Goal: Check status: Check status

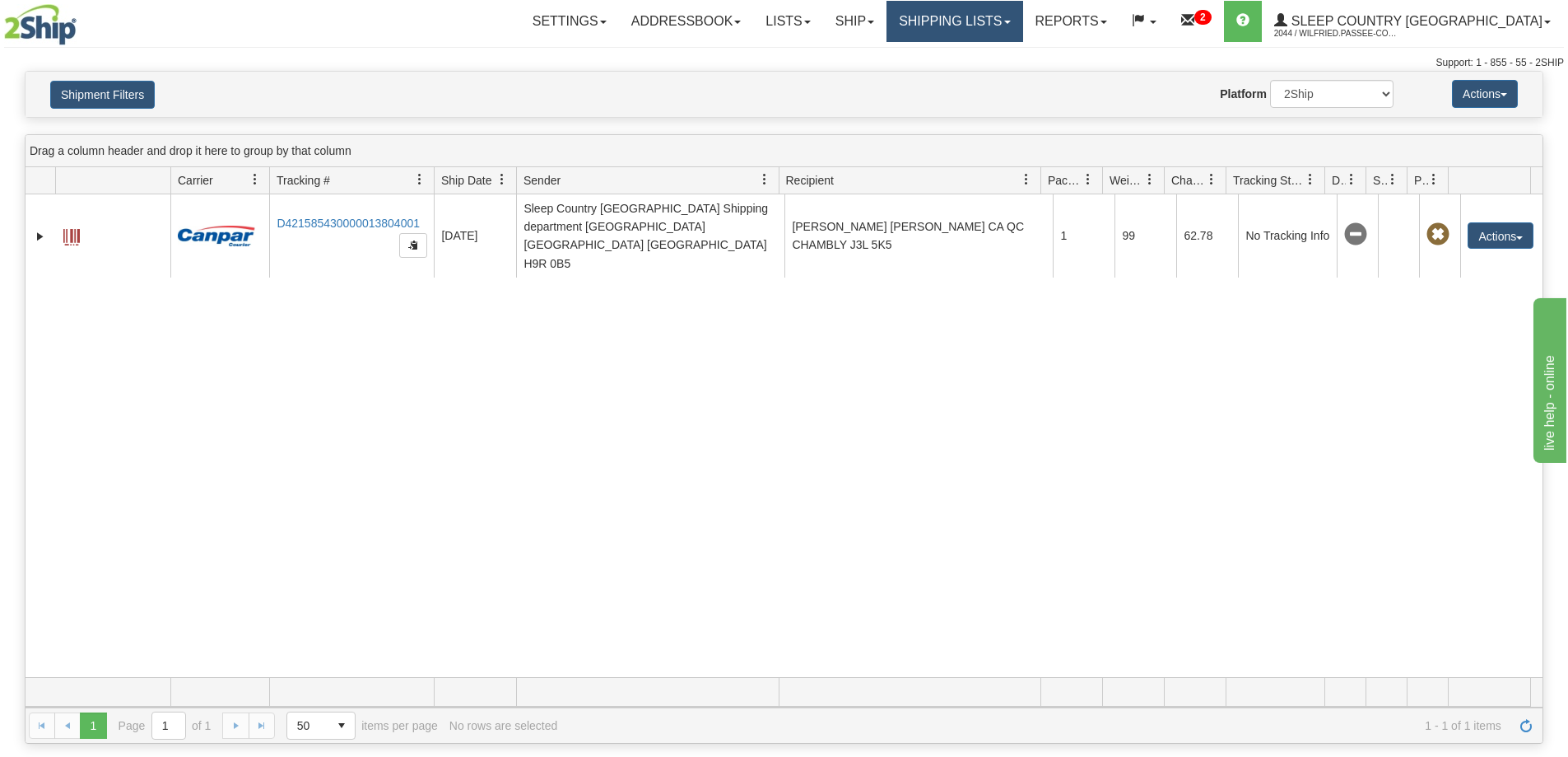
click at [1023, 17] on link "Shipping lists" at bounding box center [954, 22] width 136 height 42
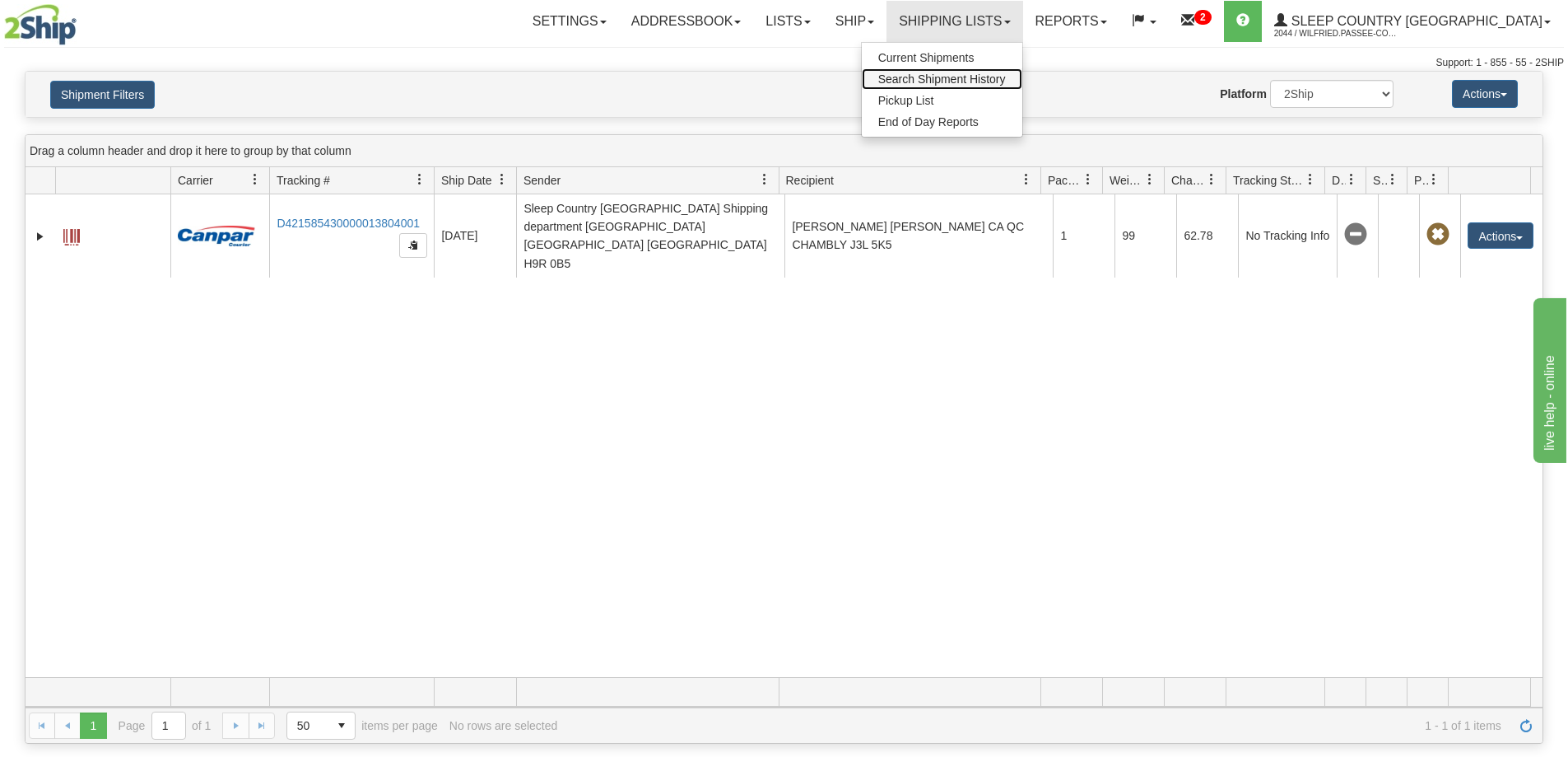
drag, startPoint x: 1038, startPoint y: 80, endPoint x: 1043, endPoint y: 90, distance: 11.2
click at [1006, 81] on span "Search Shipment History" at bounding box center [942, 78] width 128 height 13
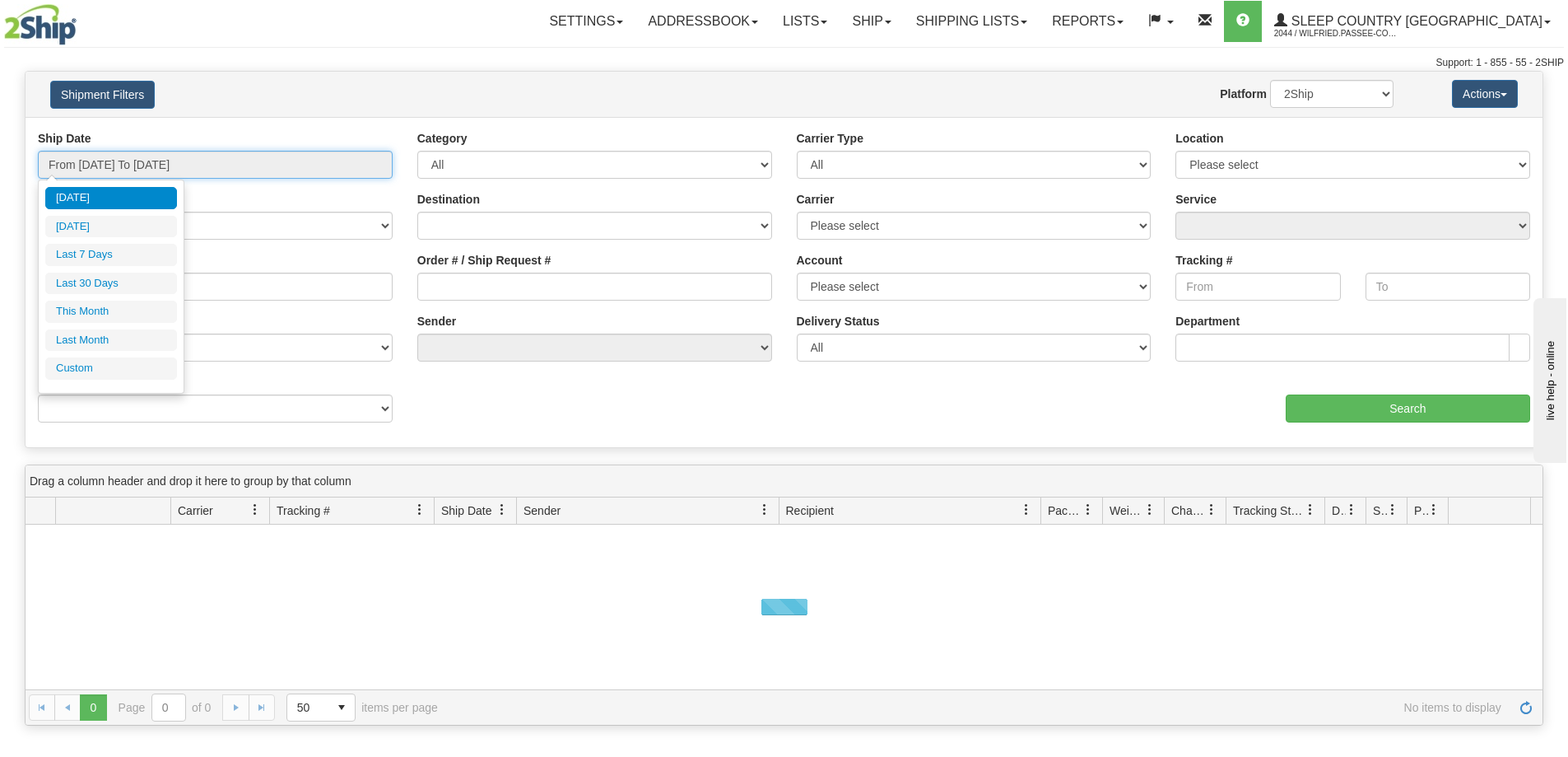
drag, startPoint x: 258, startPoint y: 164, endPoint x: 248, endPoint y: 194, distance: 31.6
click at [258, 165] on input "From [DATE] To [DATE]" at bounding box center [215, 164] width 355 height 28
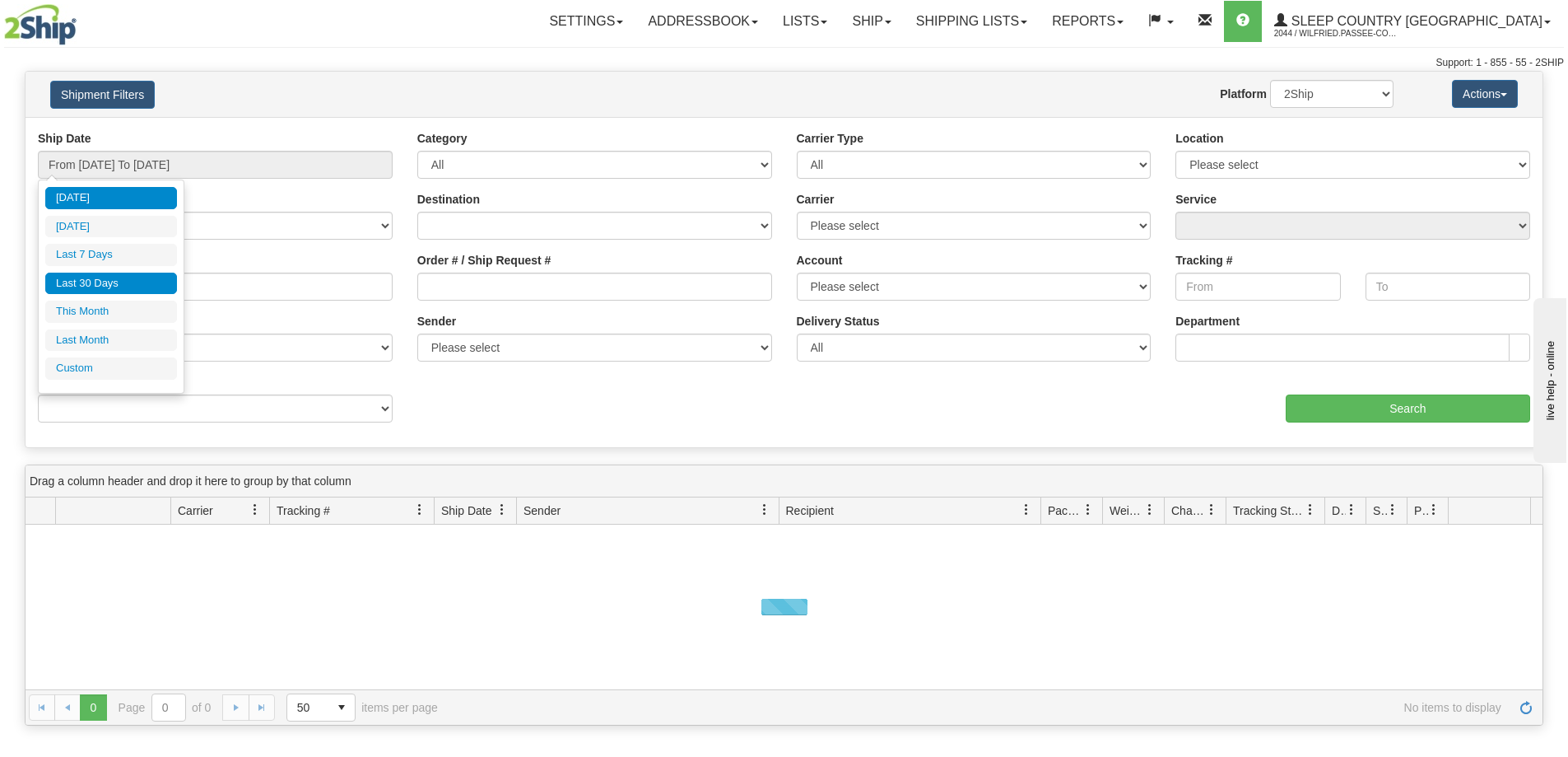
click at [152, 284] on li "Last 30 Days" at bounding box center [111, 283] width 132 height 22
type input "From [DATE] To [DATE]"
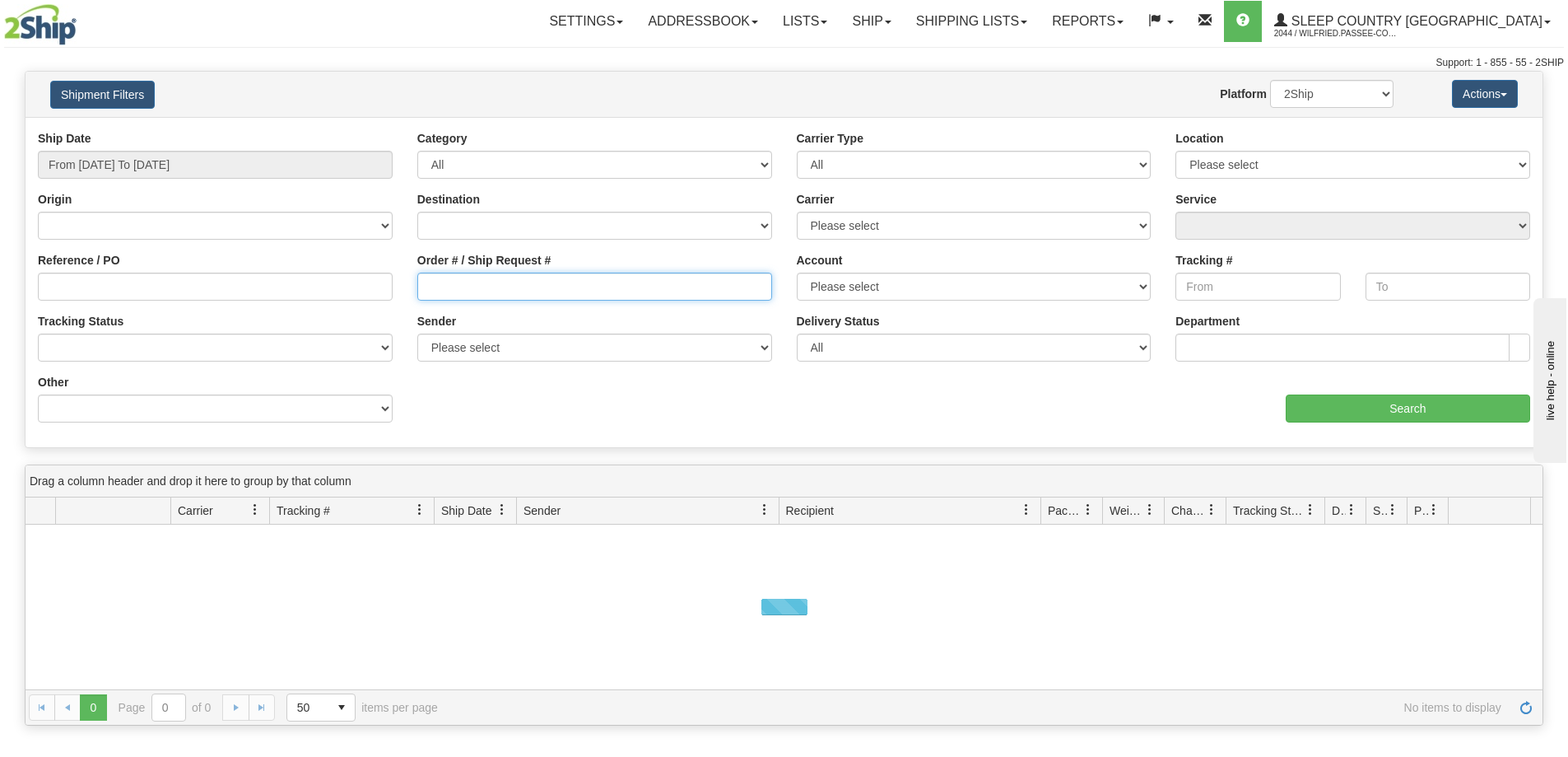
drag, startPoint x: 486, startPoint y: 295, endPoint x: 569, endPoint y: 302, distance: 83.3
click at [485, 294] on input "Order # / Ship Request #" at bounding box center [595, 286] width 355 height 28
paste input "9000I058597"
type input "9000I058597"
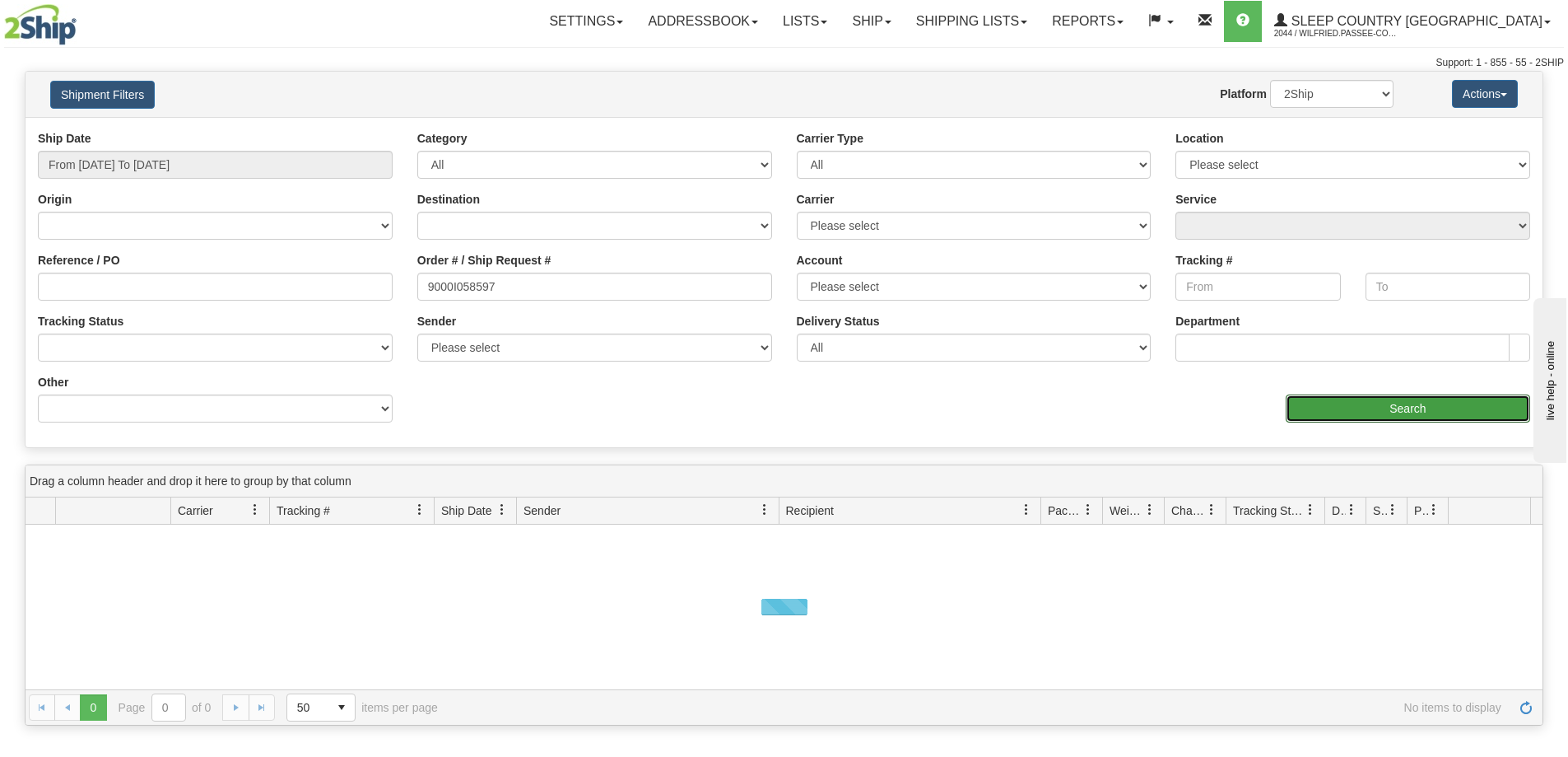
click at [1307, 409] on input "Search" at bounding box center [1408, 409] width 244 height 28
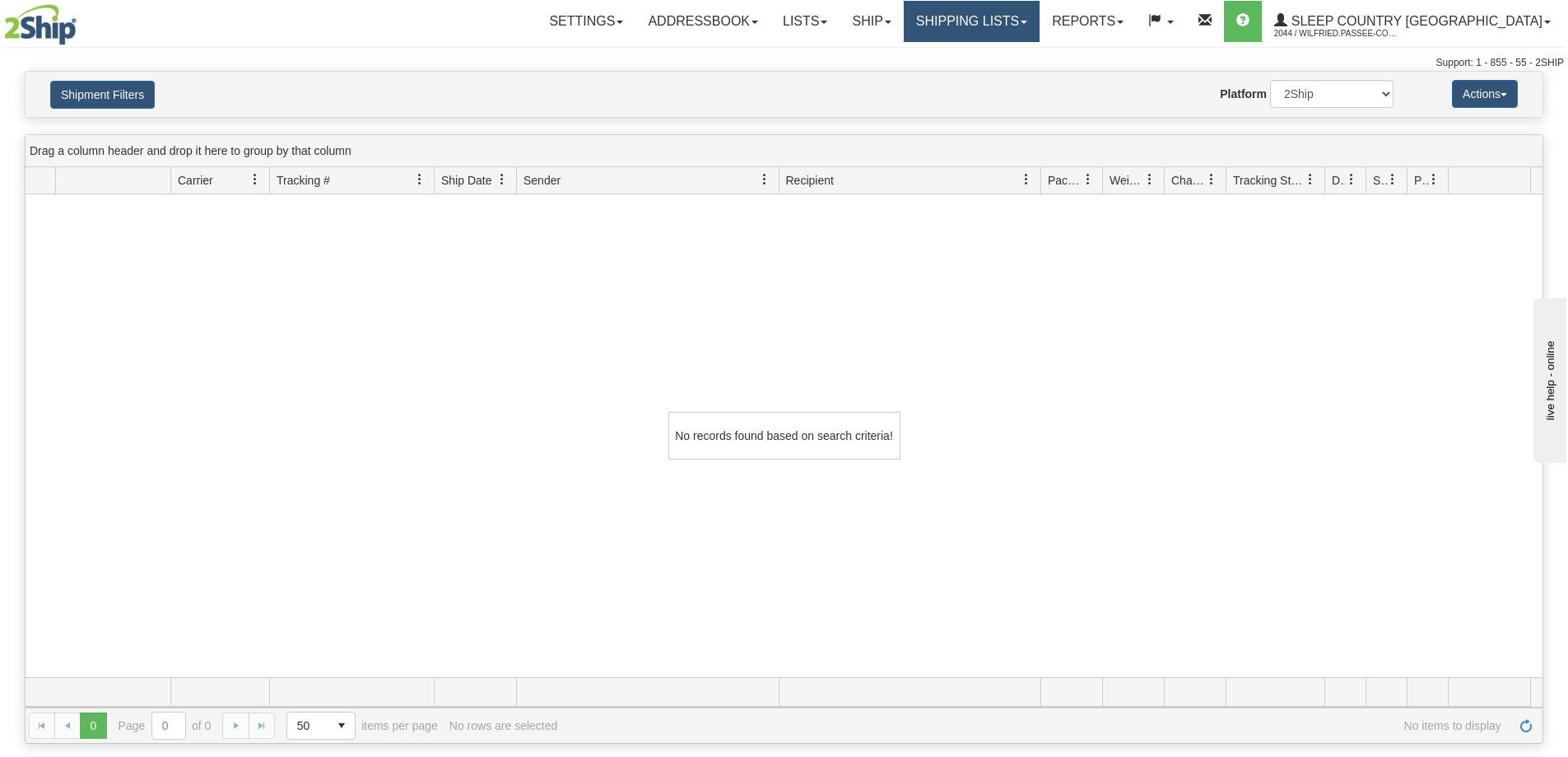
click at [995, 22] on link "Shipping lists" at bounding box center [971, 22] width 136 height 42
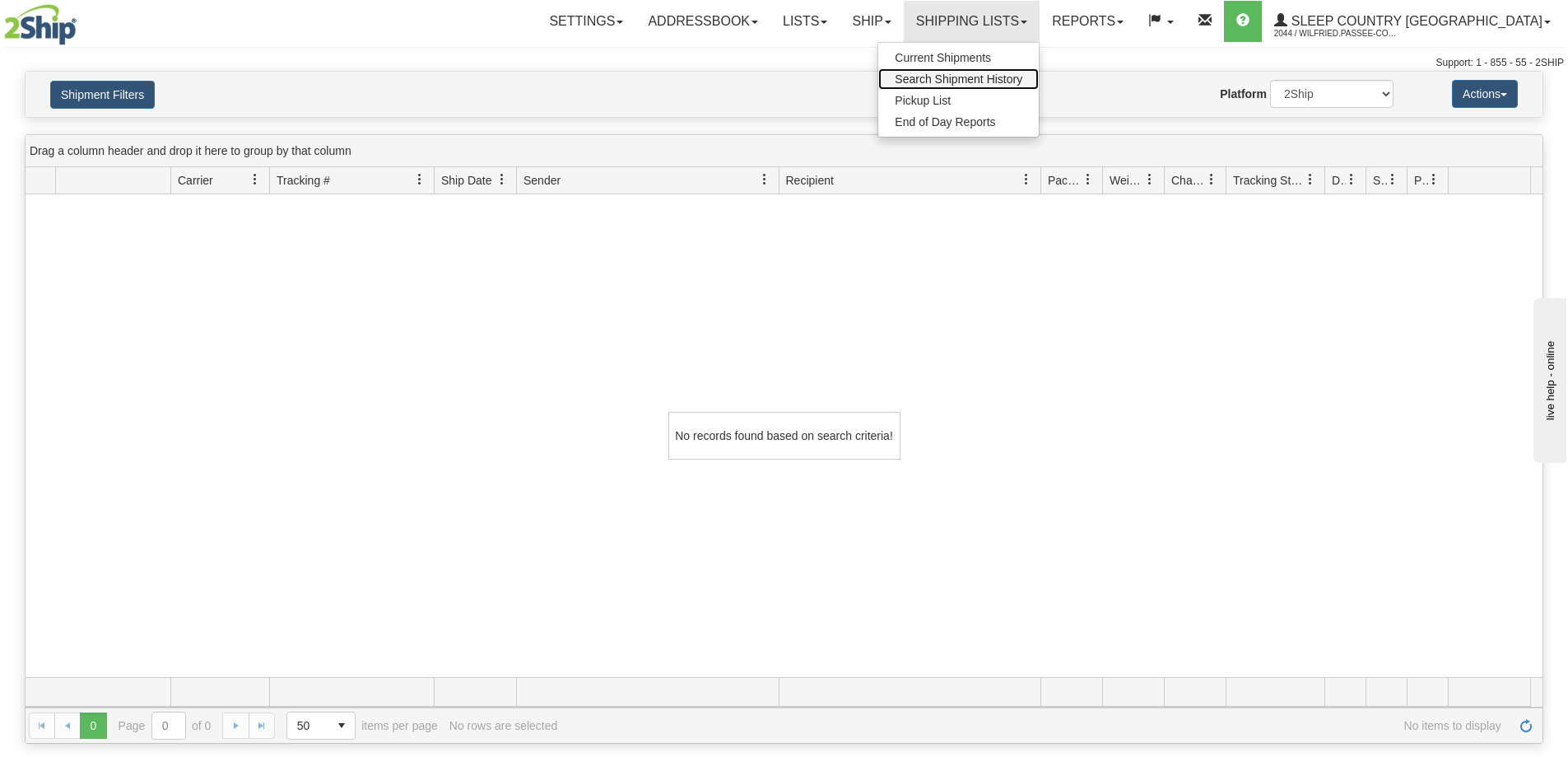
click at [1023, 78] on span "Search Shipment History" at bounding box center [959, 78] width 128 height 13
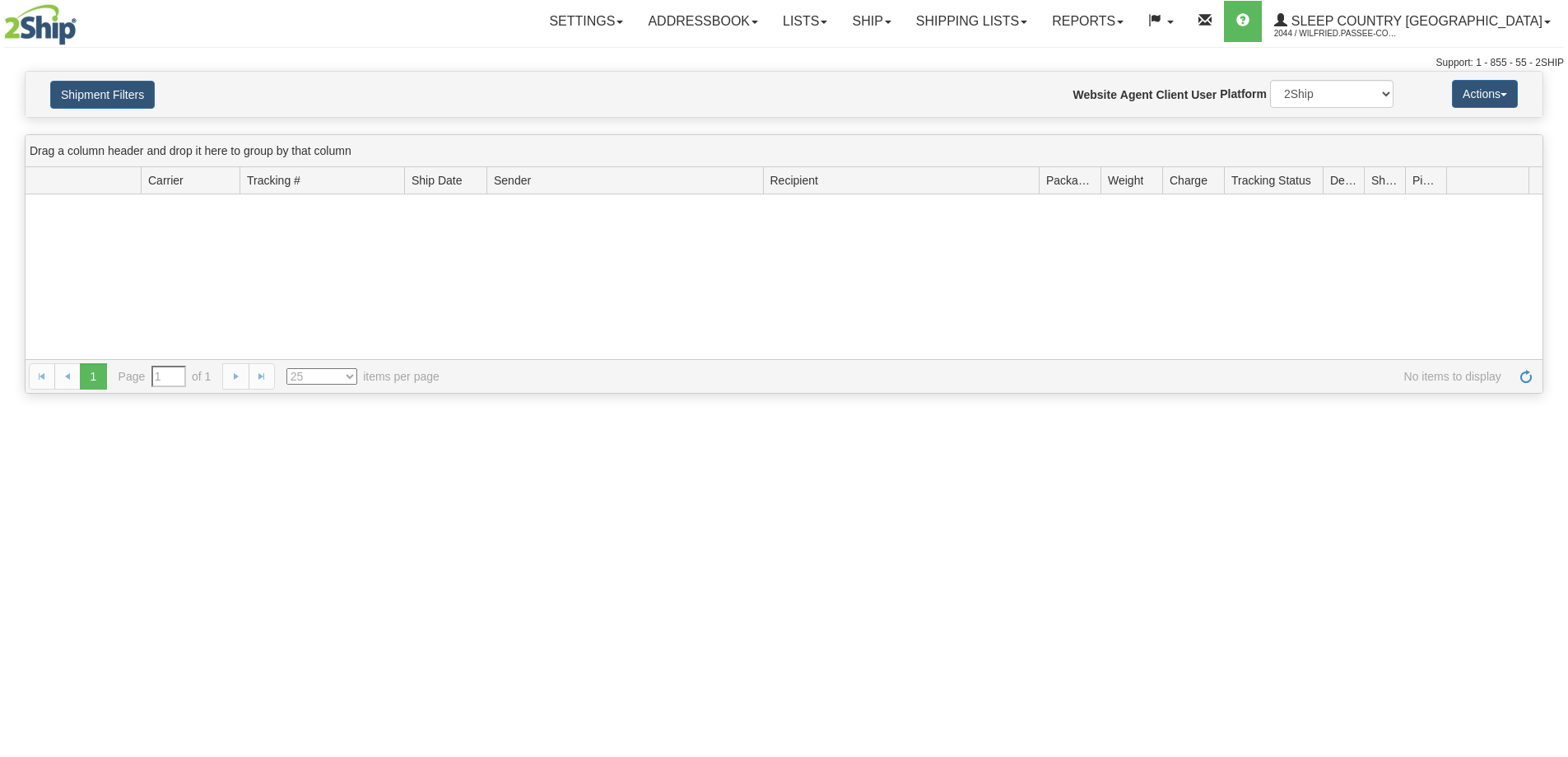
type input "From [DATE] To [DATE]"
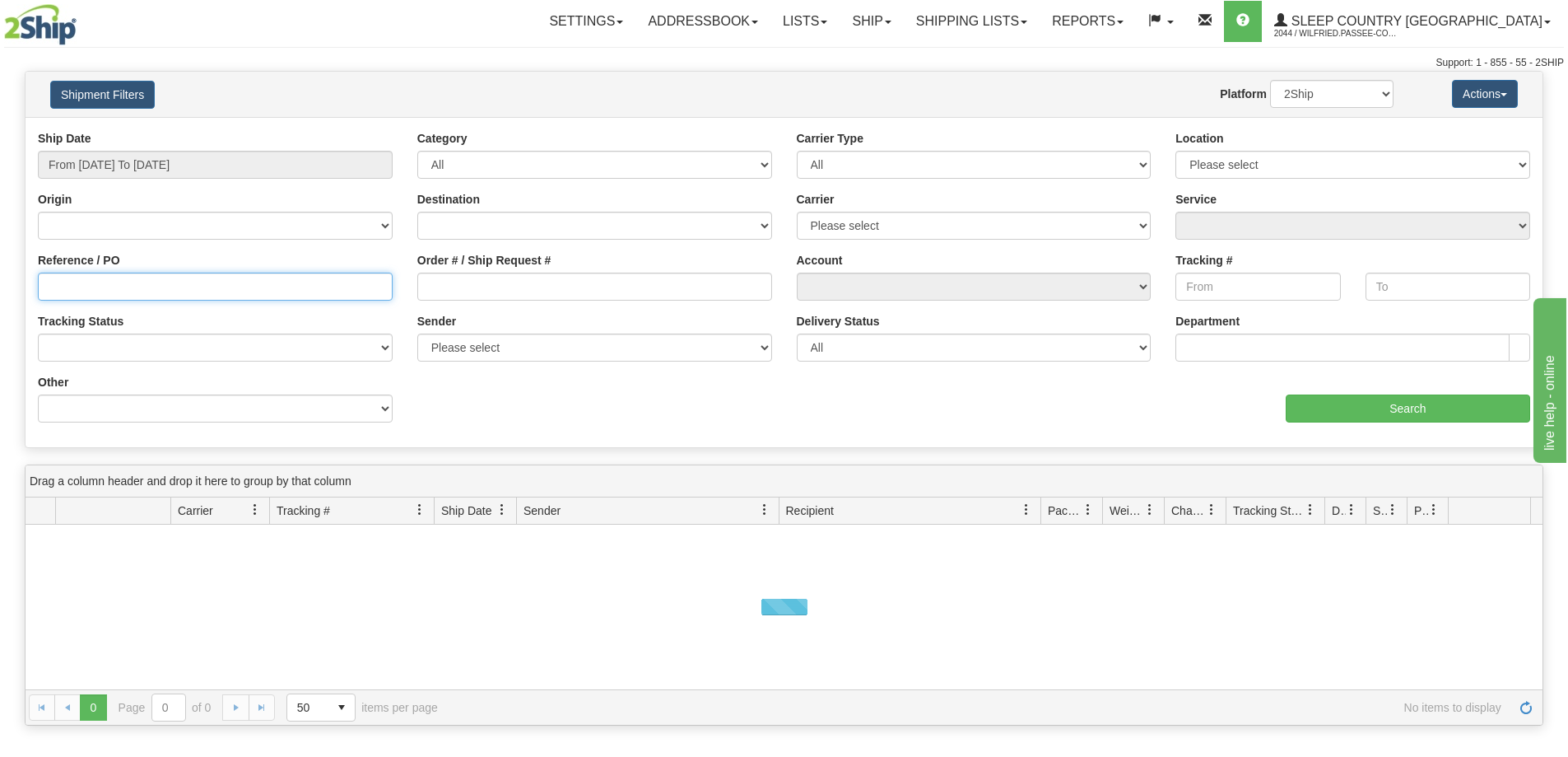
click at [98, 295] on input "Reference / PO" at bounding box center [215, 286] width 355 height 28
paste input "9000I058597"
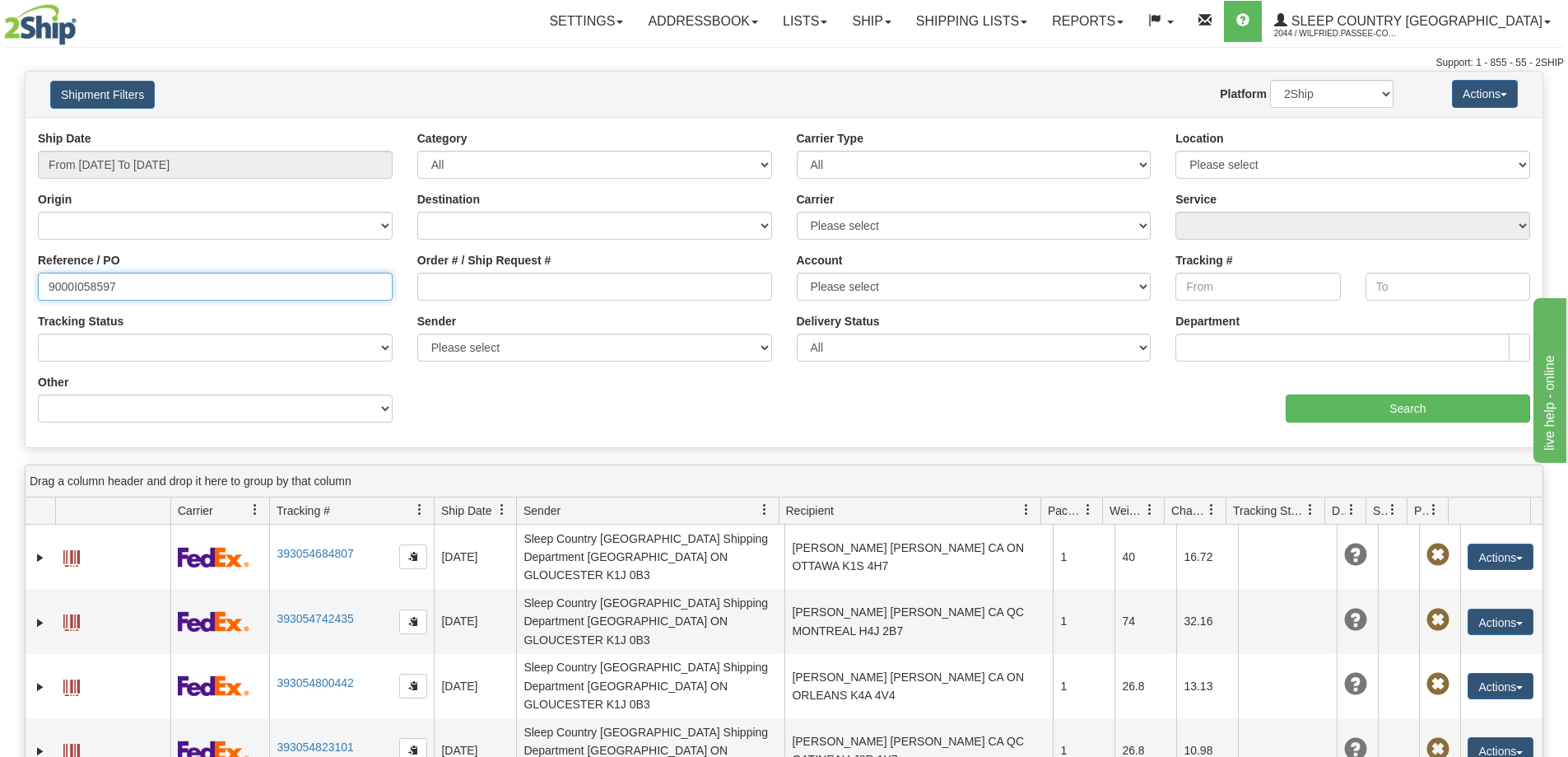
type input "9000I058597"
click at [184, 155] on input "From [DATE] To [DATE]" at bounding box center [215, 164] width 355 height 28
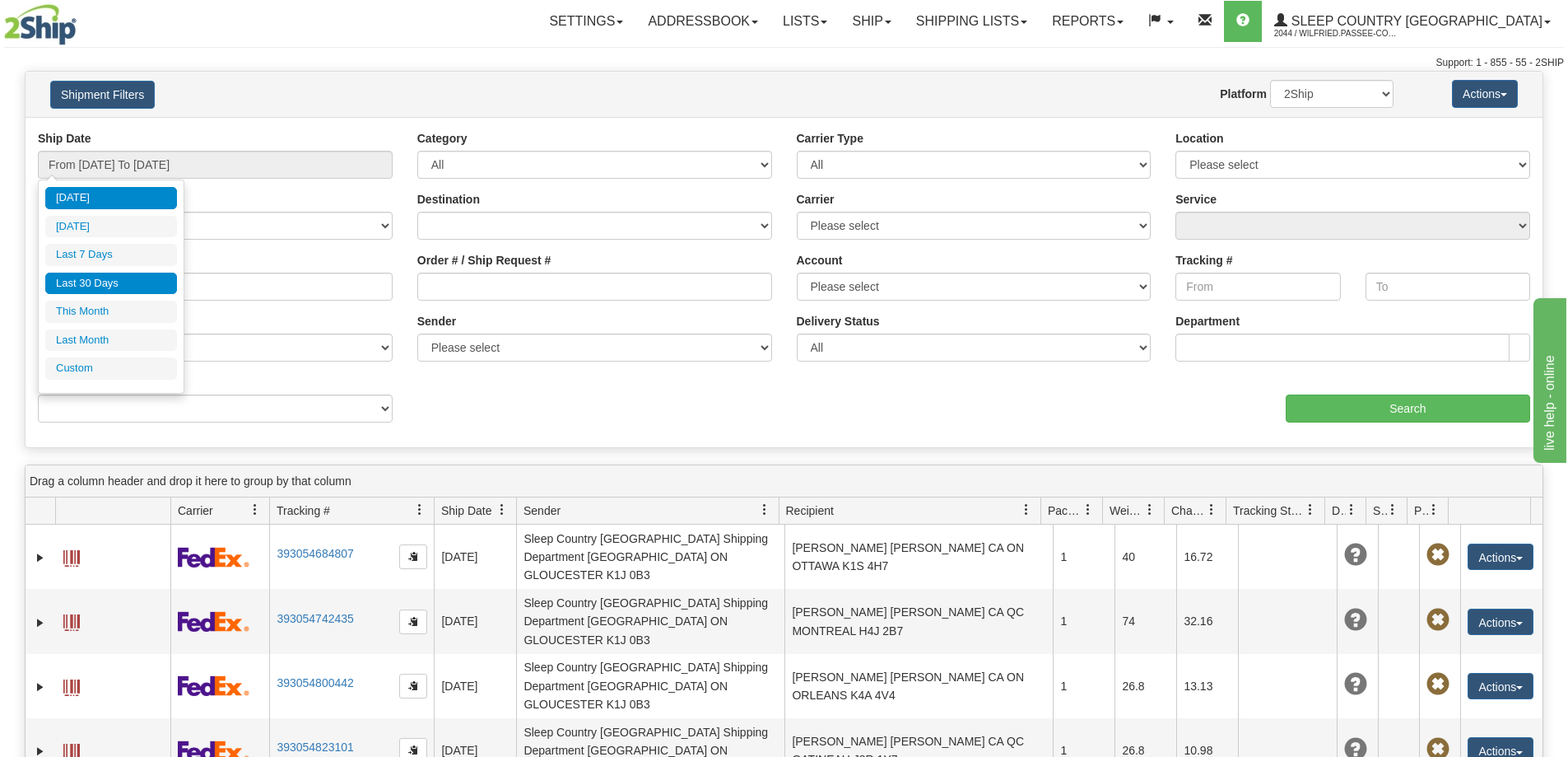
click at [140, 287] on li "Last 30 Days" at bounding box center [111, 283] width 132 height 22
type input "From [DATE] To [DATE]"
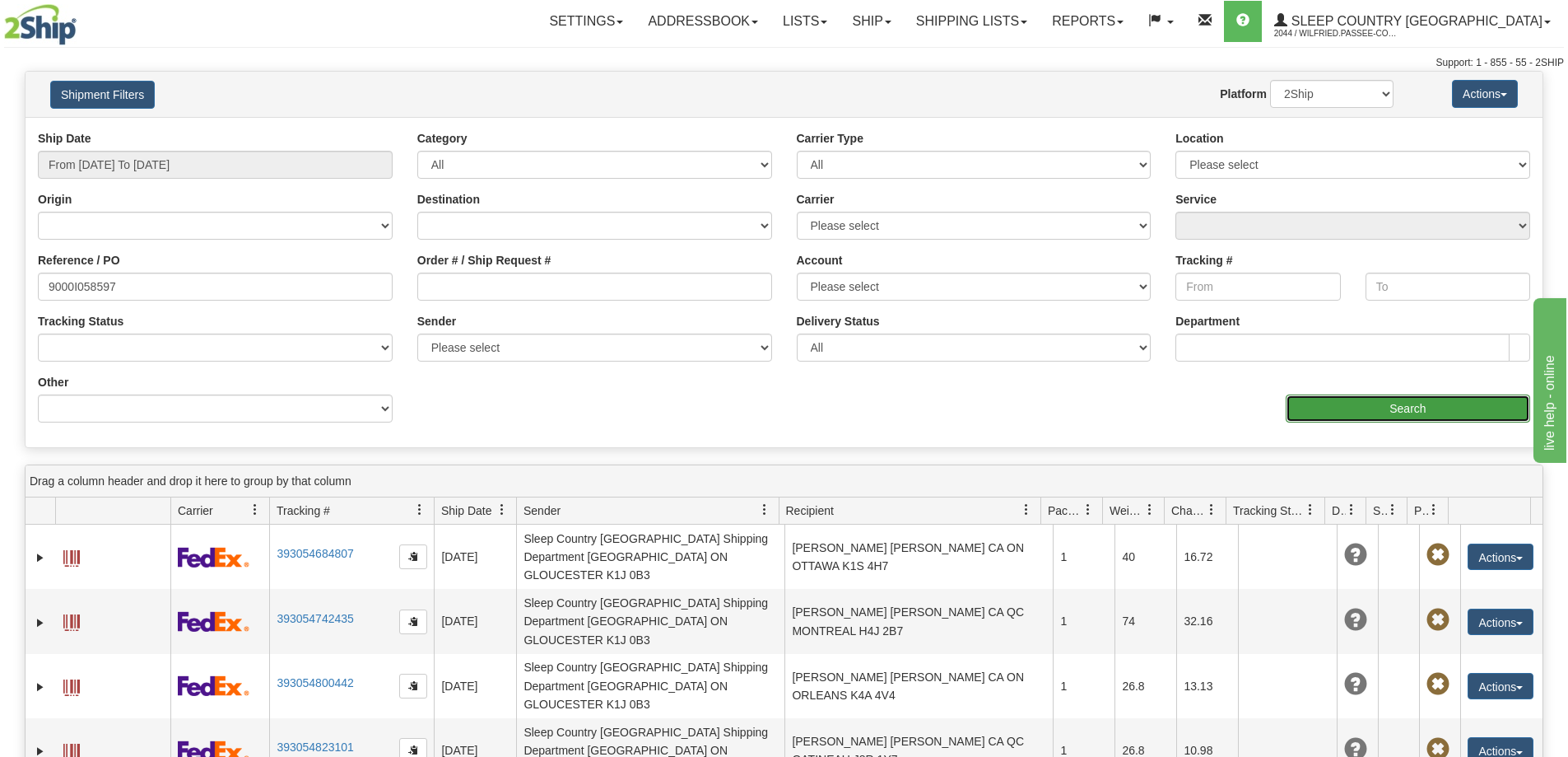
click at [1347, 412] on input "Search" at bounding box center [1408, 409] width 244 height 28
